Goal: Use online tool/utility: Use online tool/utility

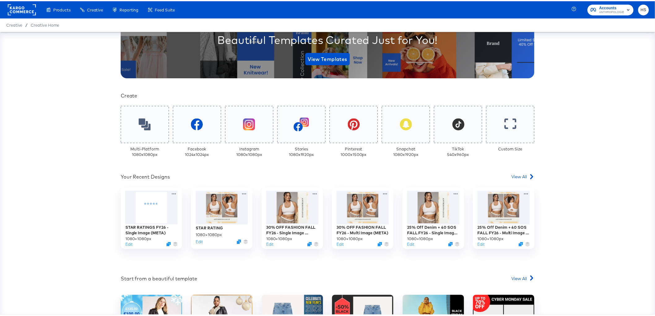
scroll to position [125, 0]
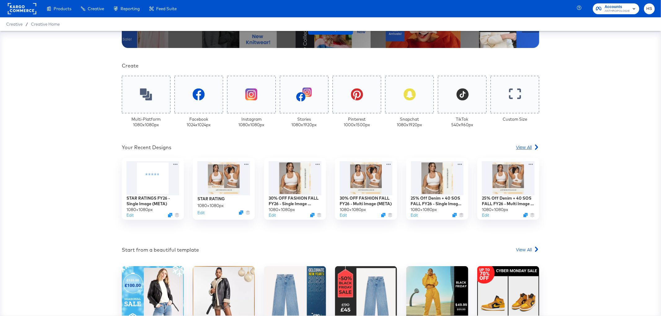
click at [530, 147] on div "View All" at bounding box center [527, 147] width 23 height 6
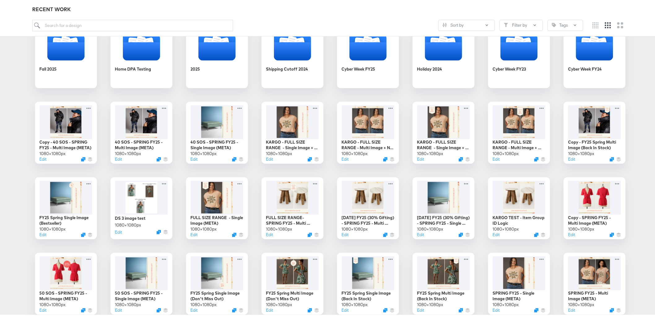
scroll to position [44, 0]
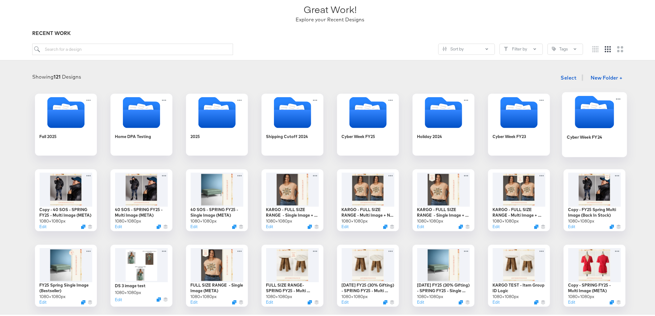
click at [599, 106] on icon "Folder" at bounding box center [602, 109] width 7 height 7
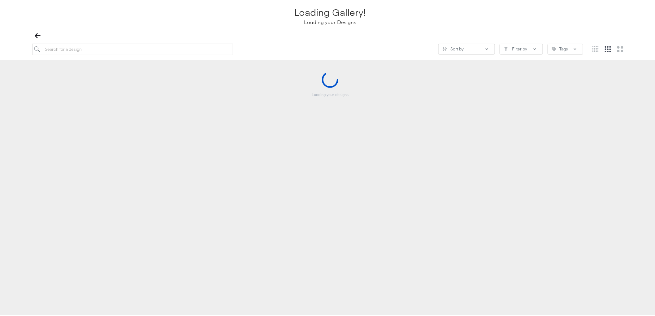
scroll to position [44, 0]
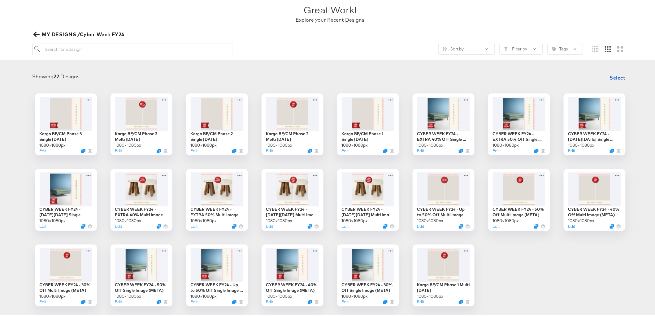
scroll to position [41, 0]
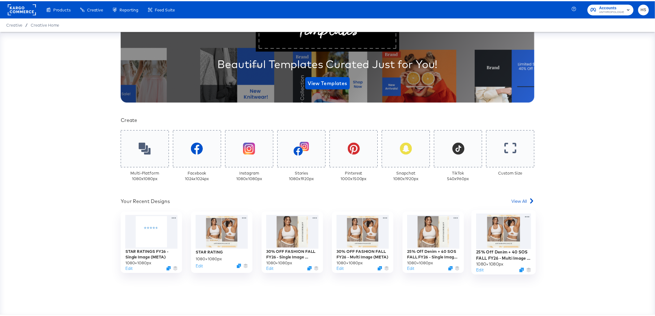
scroll to position [73, 0]
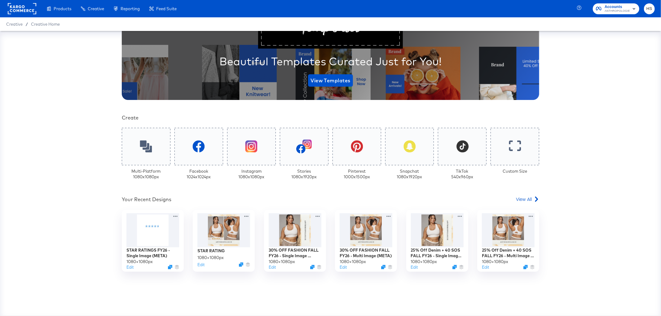
click at [521, 194] on div "Your Custom Templates Beautiful Templates Curated Just for You! View Templates …" at bounding box center [330, 153] width 417 height 371
click at [520, 198] on span "View All" at bounding box center [524, 199] width 16 height 6
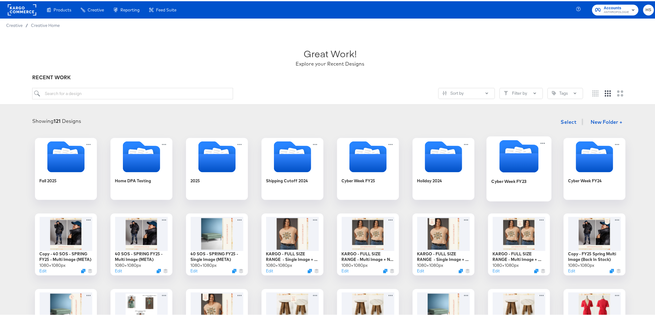
click at [506, 159] on icon "Folder" at bounding box center [519, 161] width 39 height 19
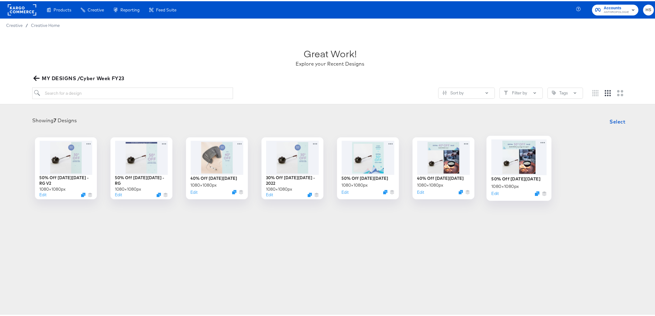
click at [516, 163] on div at bounding box center [518, 156] width 55 height 36
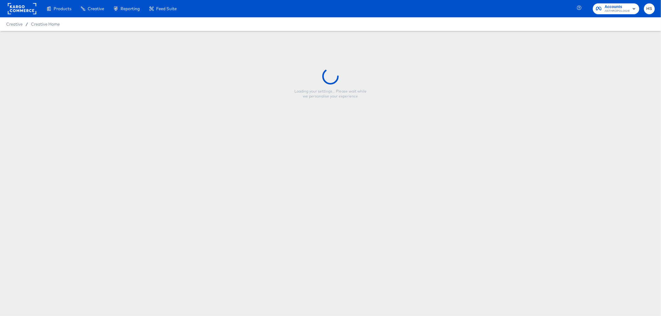
type input "50% Off [DATE][DATE]"
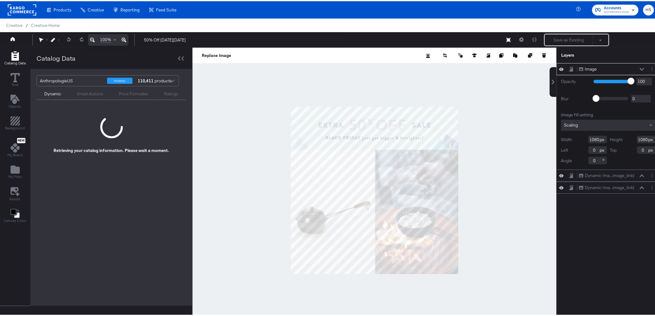
click at [492, 138] on div at bounding box center [375, 189] width 364 height 286
